Goal: Transaction & Acquisition: Purchase product/service

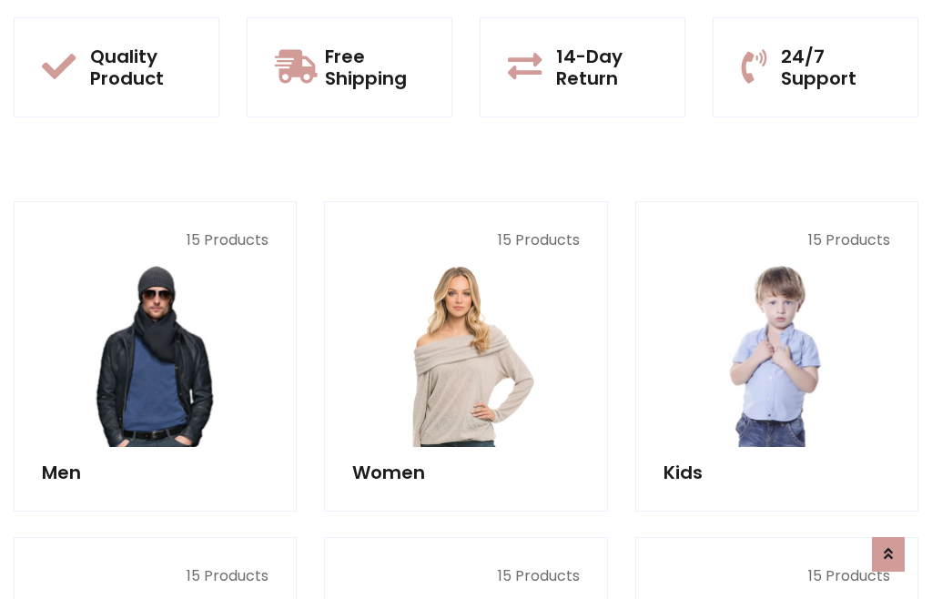
scroll to position [93, 0]
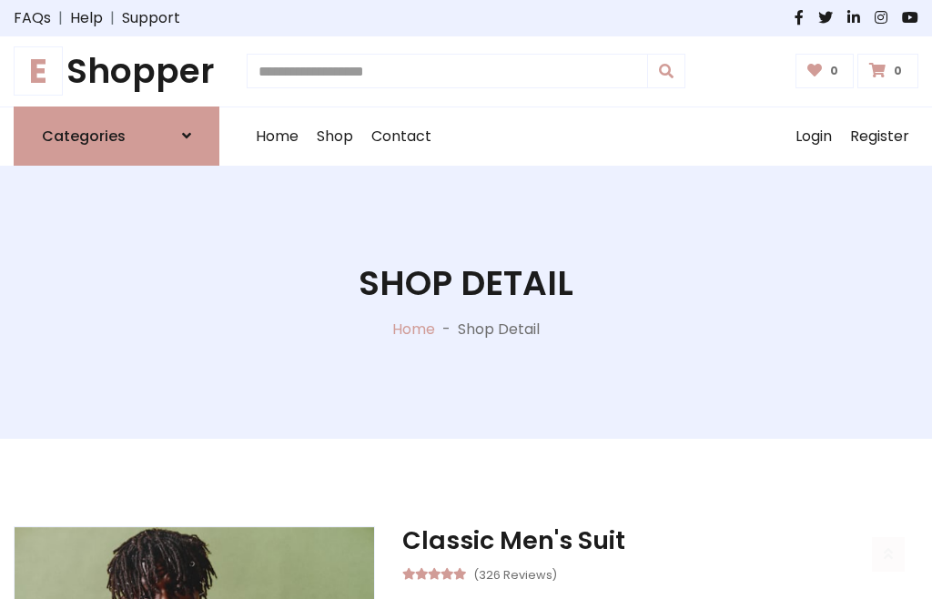
click at [117, 71] on h1 "E Shopper" at bounding box center [117, 71] width 206 height 41
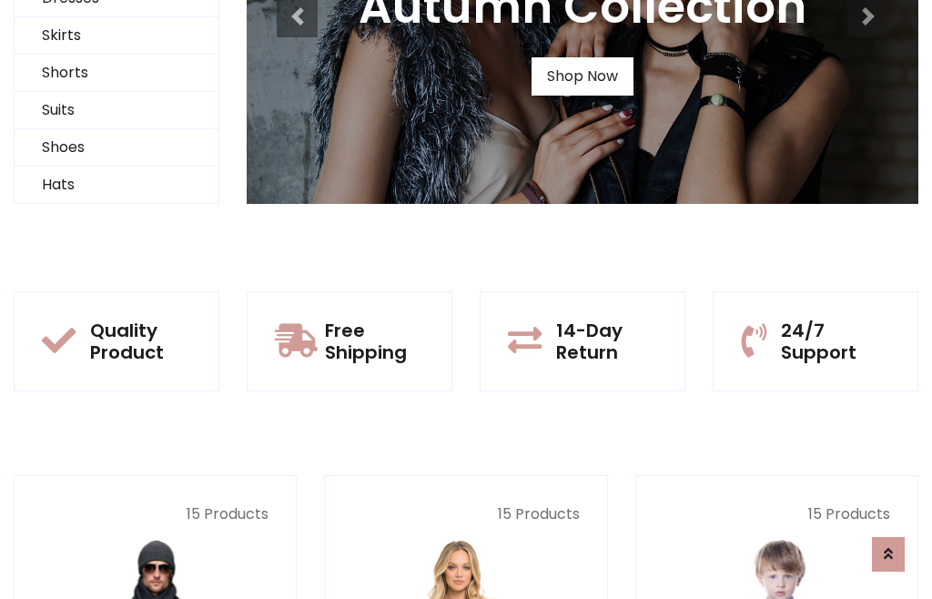
scroll to position [176, 0]
